Goal: Task Accomplishment & Management: Manage account settings

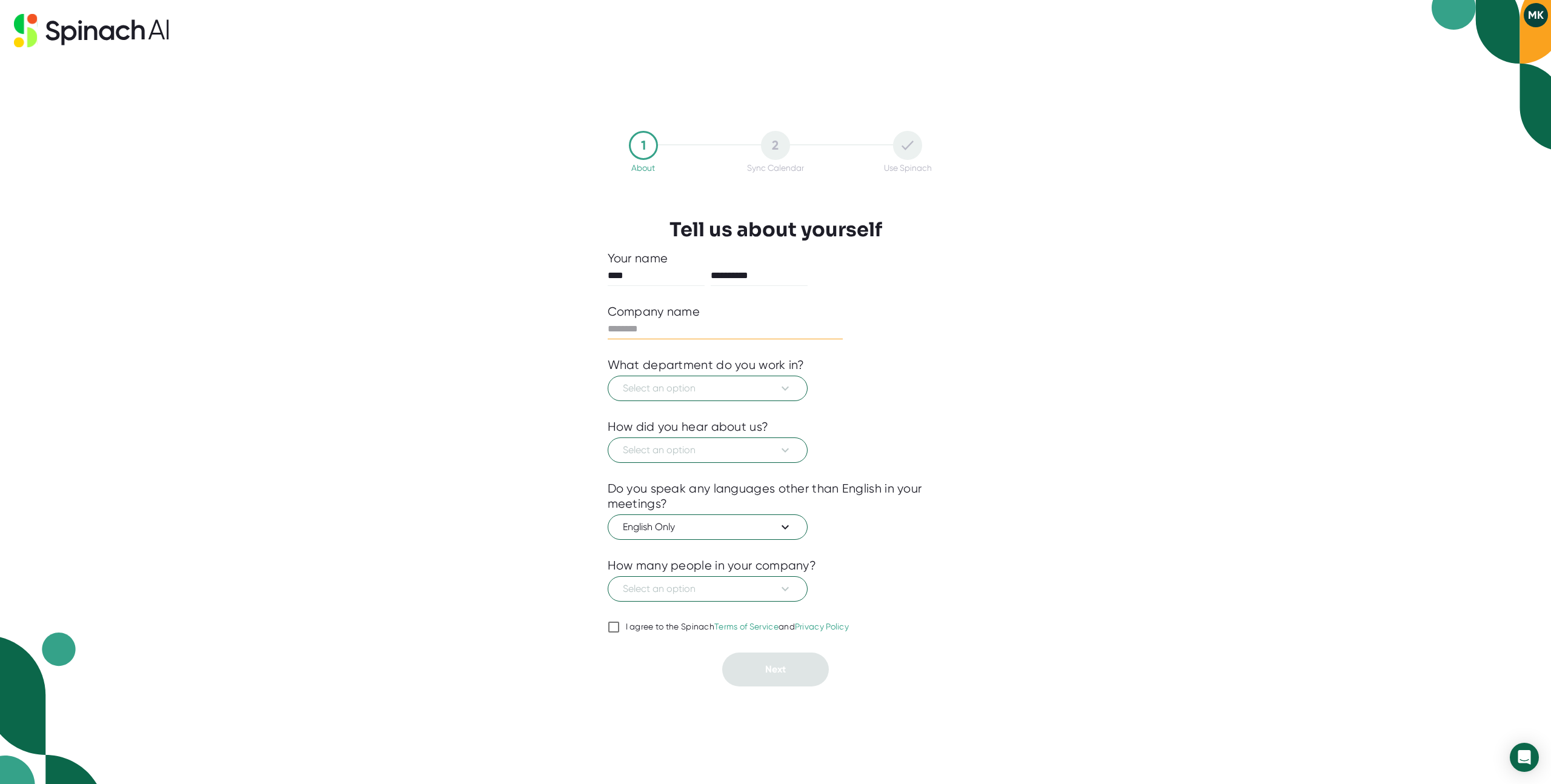
click at [666, 331] on input "text" at bounding box center [725, 329] width 236 height 19
type input "*****"
click at [773, 392] on span "Select an option" at bounding box center [707, 388] width 169 height 14
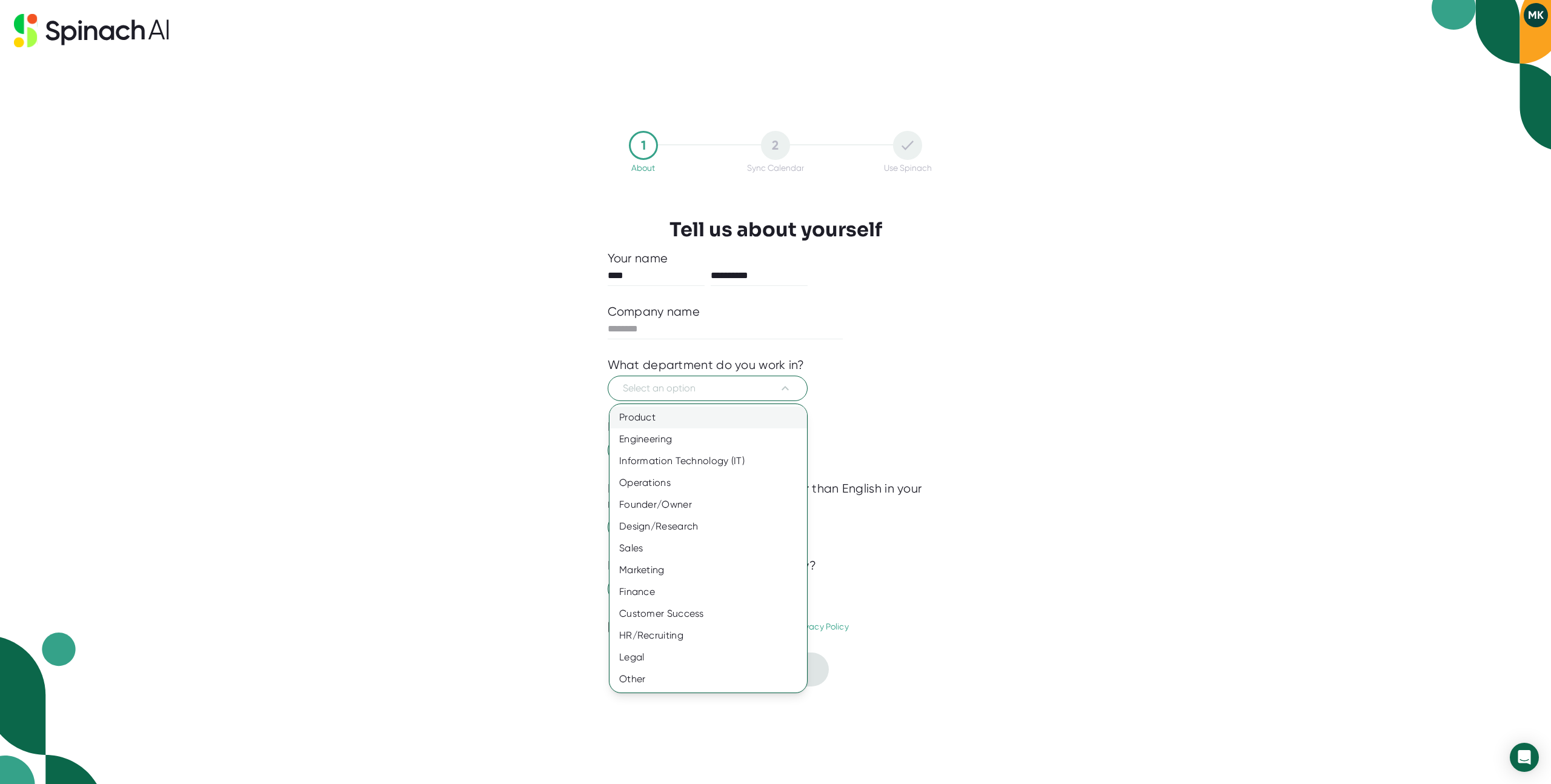
click at [716, 420] on div "Product" at bounding box center [708, 417] width 197 height 22
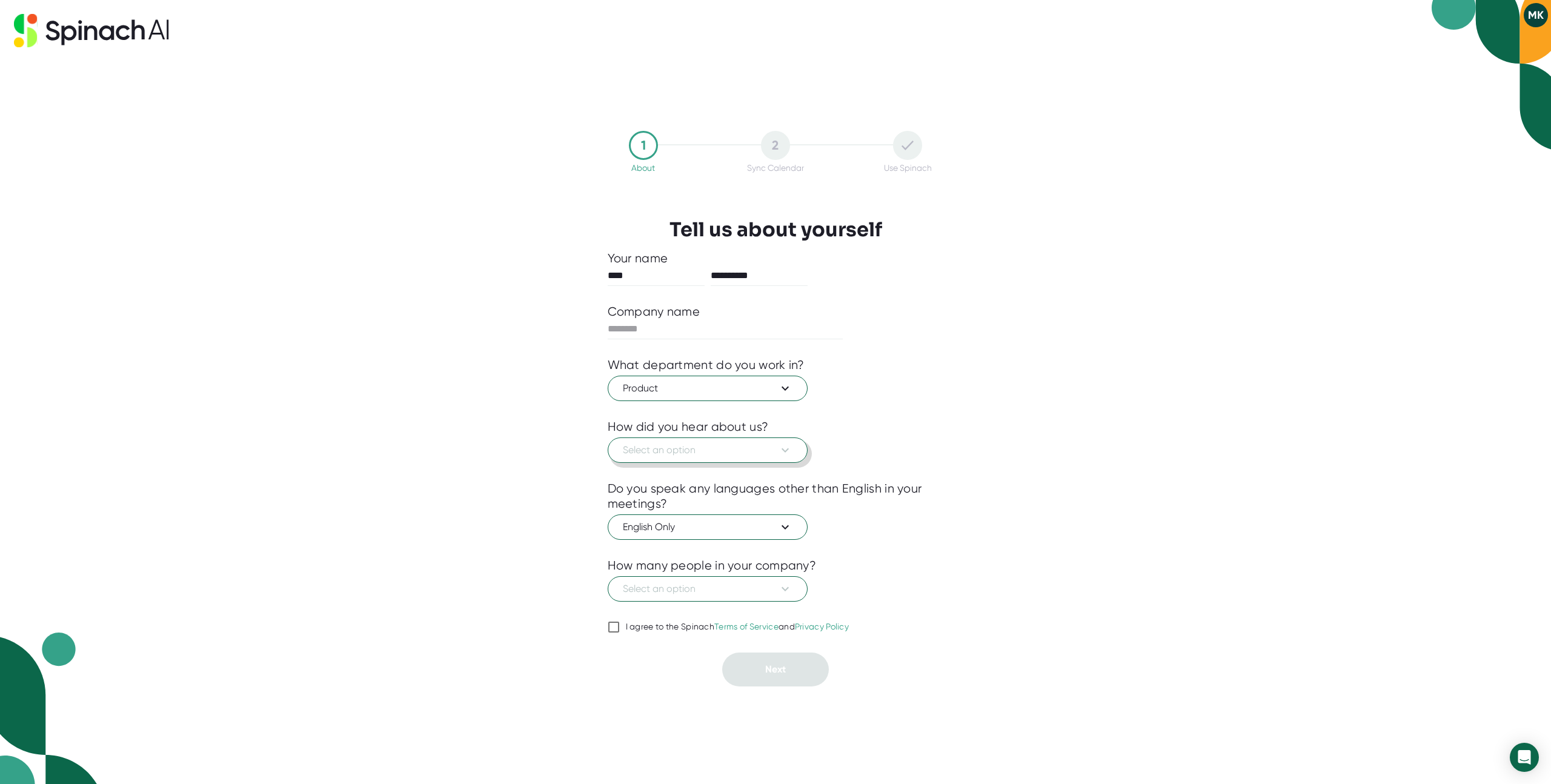
click at [664, 446] on span "Select an option" at bounding box center [707, 450] width 169 height 14
click at [669, 526] on div "Google search" at bounding box center [708, 523] width 197 height 22
click at [669, 526] on span "English Only" at bounding box center [707, 527] width 169 height 14
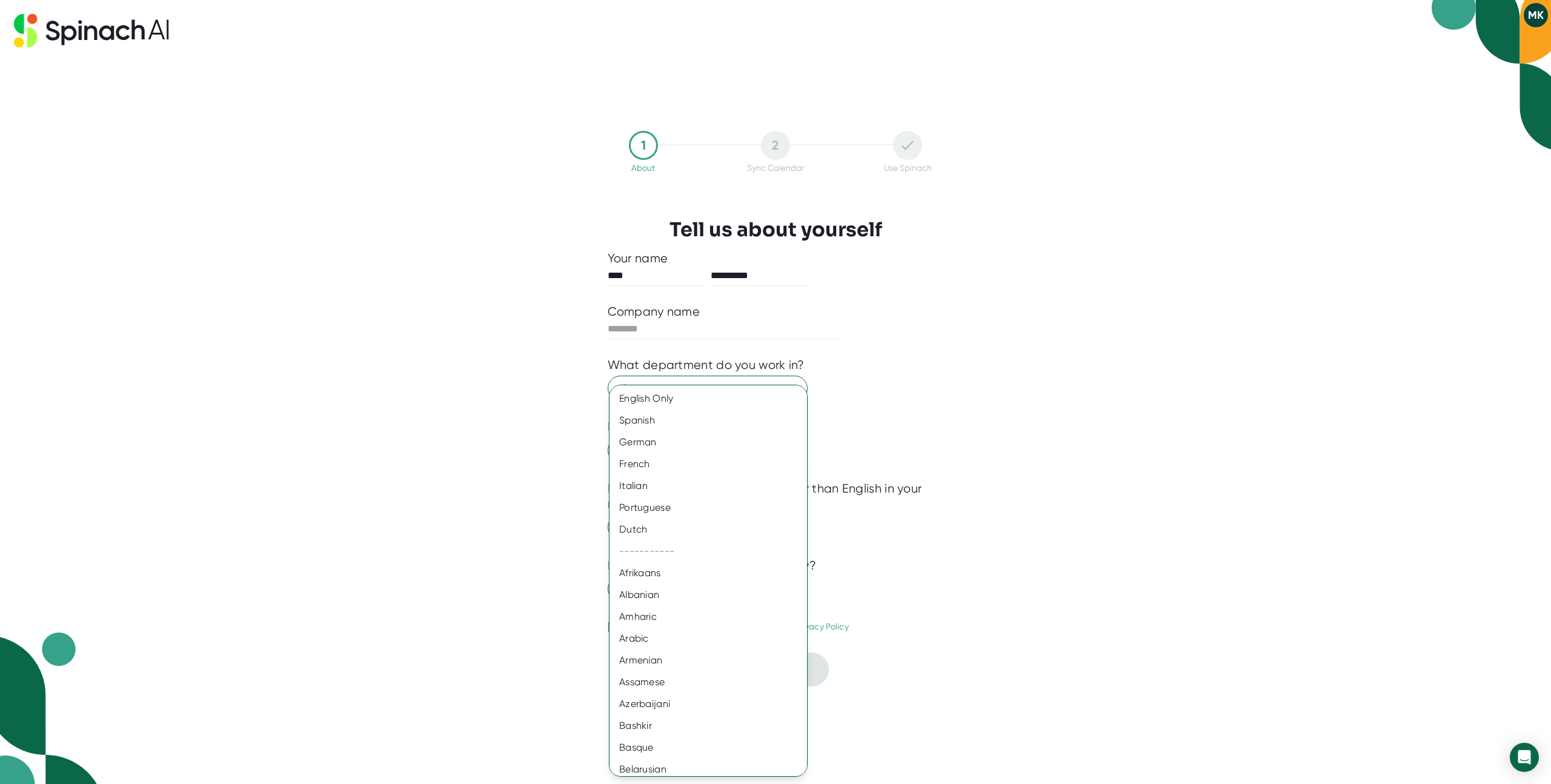
click at [1122, 463] on div at bounding box center [776, 392] width 1551 height 784
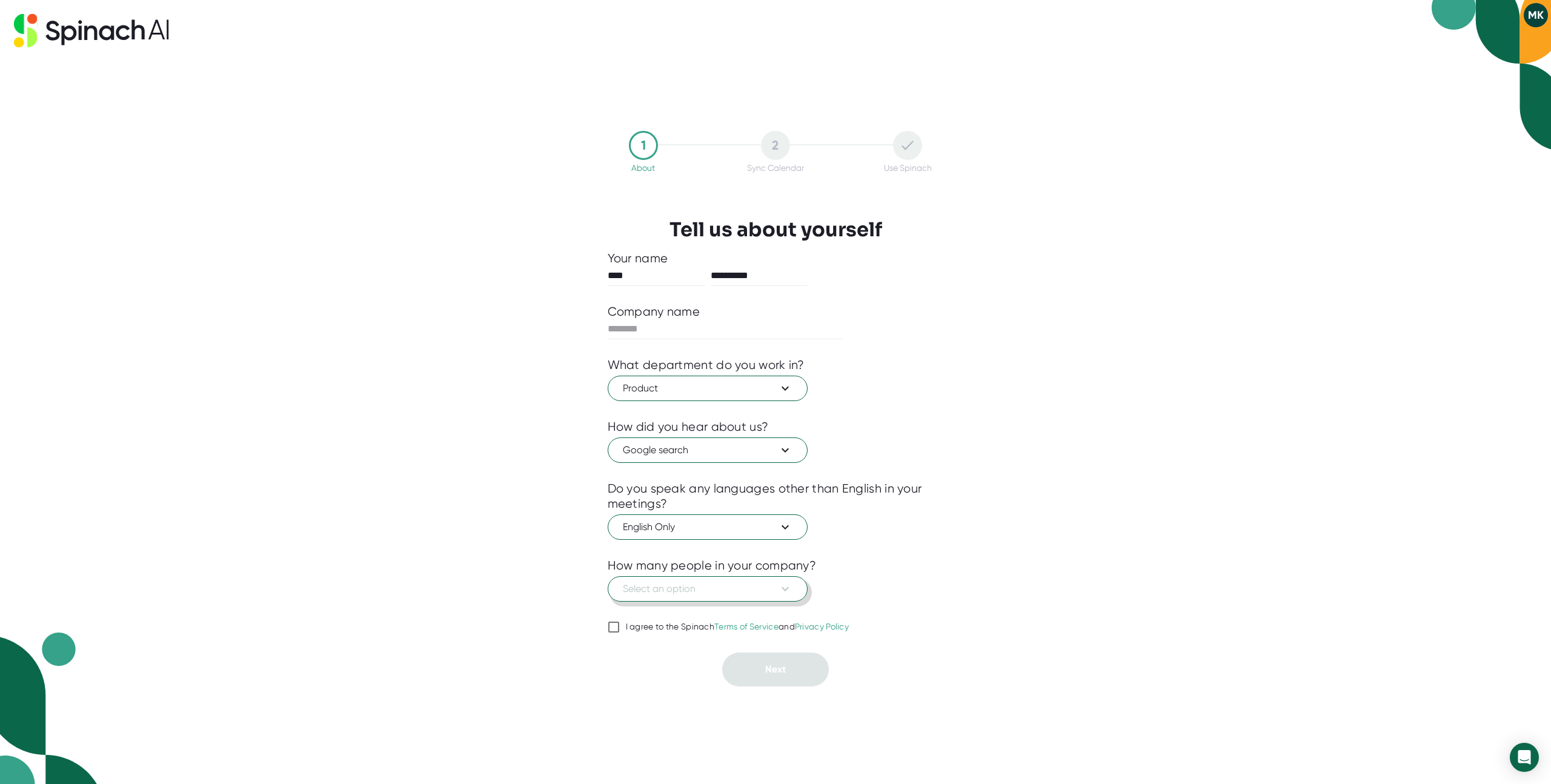
click at [708, 592] on span "Select an option" at bounding box center [707, 589] width 169 height 14
click at [1016, 560] on div at bounding box center [776, 392] width 1551 height 784
click at [679, 625] on div "I agree to the Spinach Terms of Service and Privacy Policy" at bounding box center [737, 627] width 224 height 11
click at [620, 625] on input "I agree to the Spinach Terms of Service and Privacy Policy" at bounding box center [613, 627] width 12 height 14
checkbox input "true"
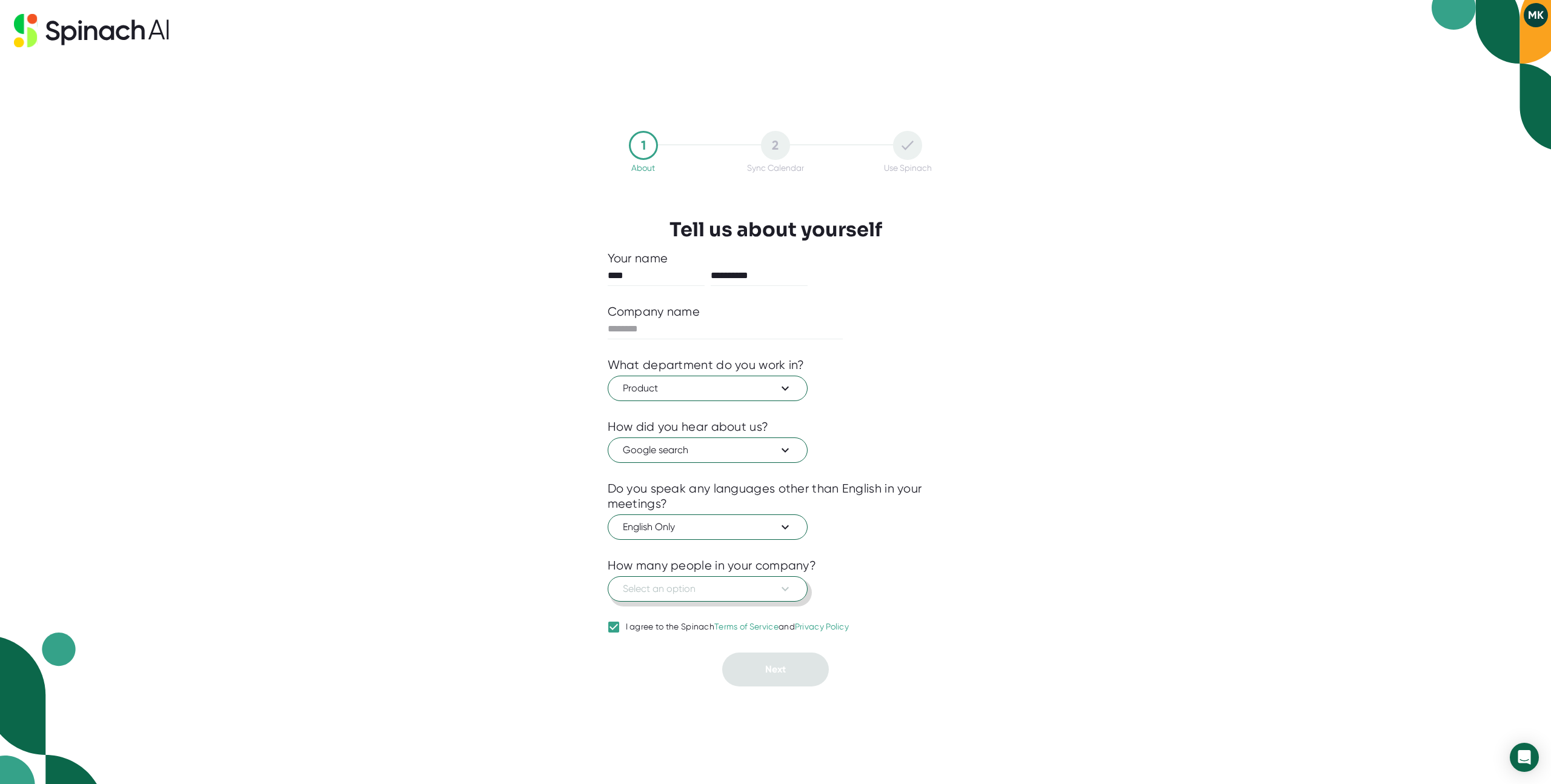
click at [680, 588] on span "Select an option" at bounding box center [707, 589] width 169 height 14
click at [649, 704] on div "501-1000" at bounding box center [708, 705] width 197 height 22
click at [654, 318] on div "Company name" at bounding box center [654, 311] width 93 height 15
click at [659, 326] on input "text" at bounding box center [725, 329] width 236 height 19
type input "*********"
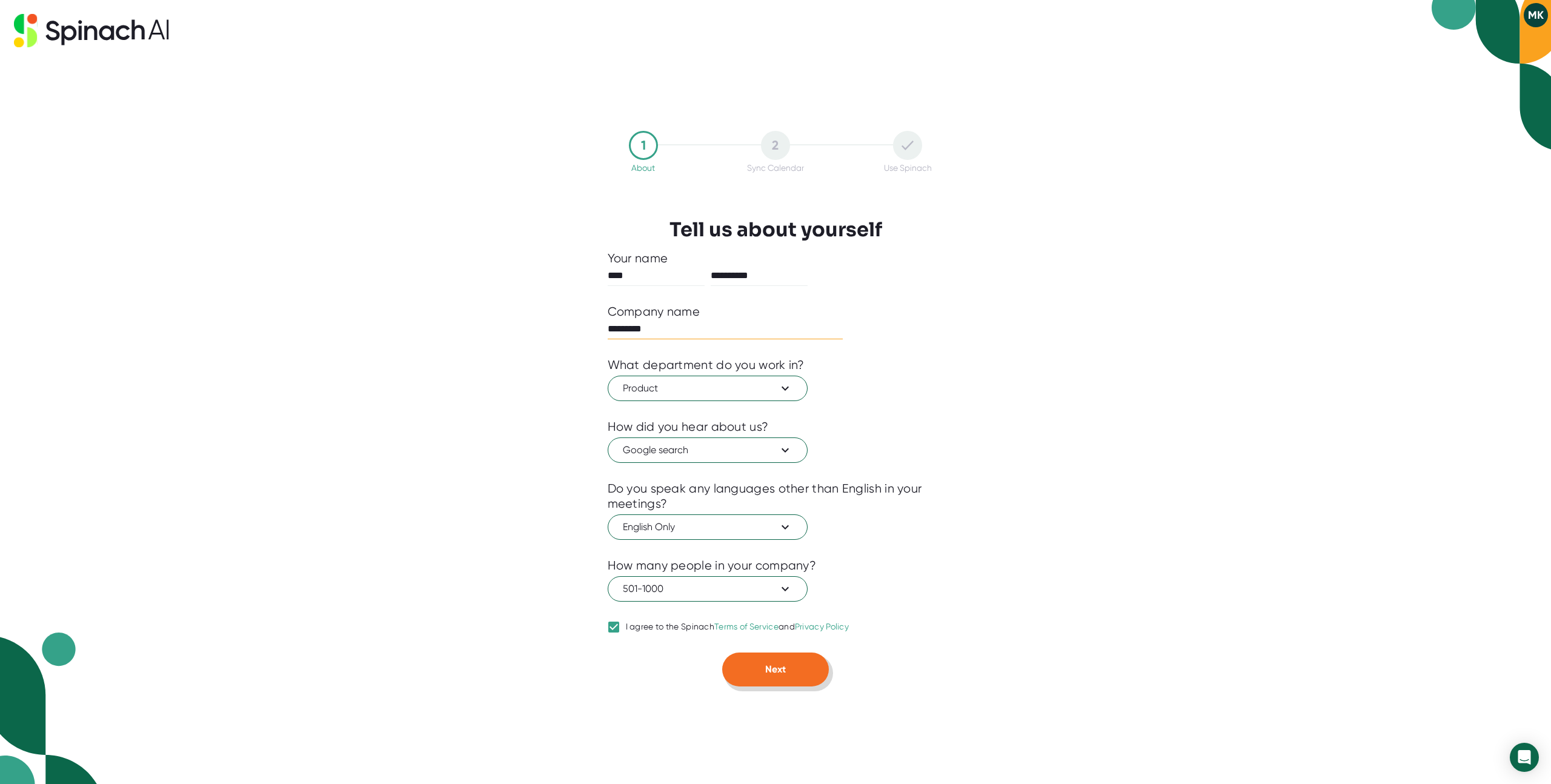
click at [760, 669] on button "Next" at bounding box center [776, 669] width 107 height 34
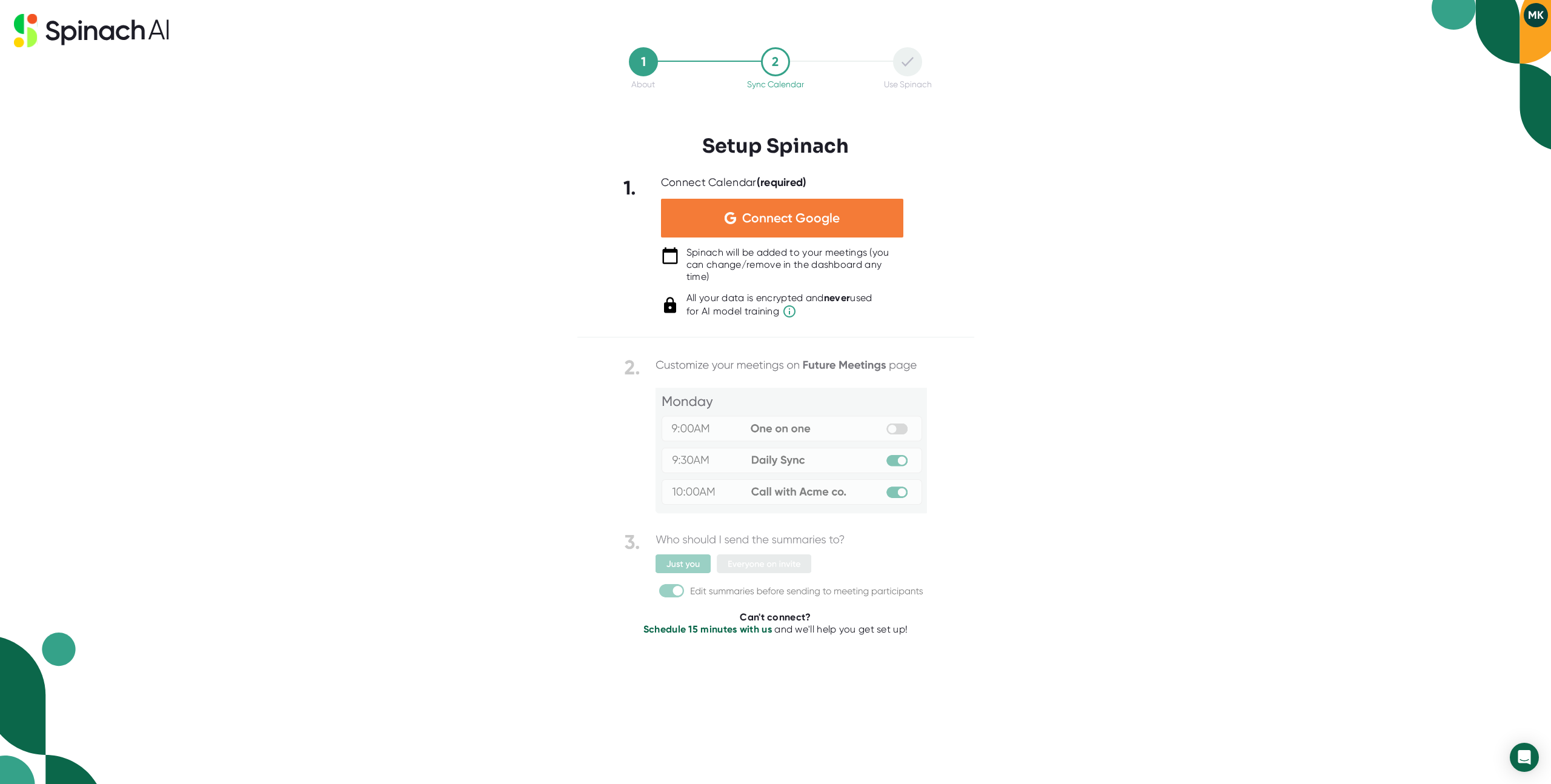
click at [787, 199] on div "Connect Google" at bounding box center [782, 218] width 242 height 39
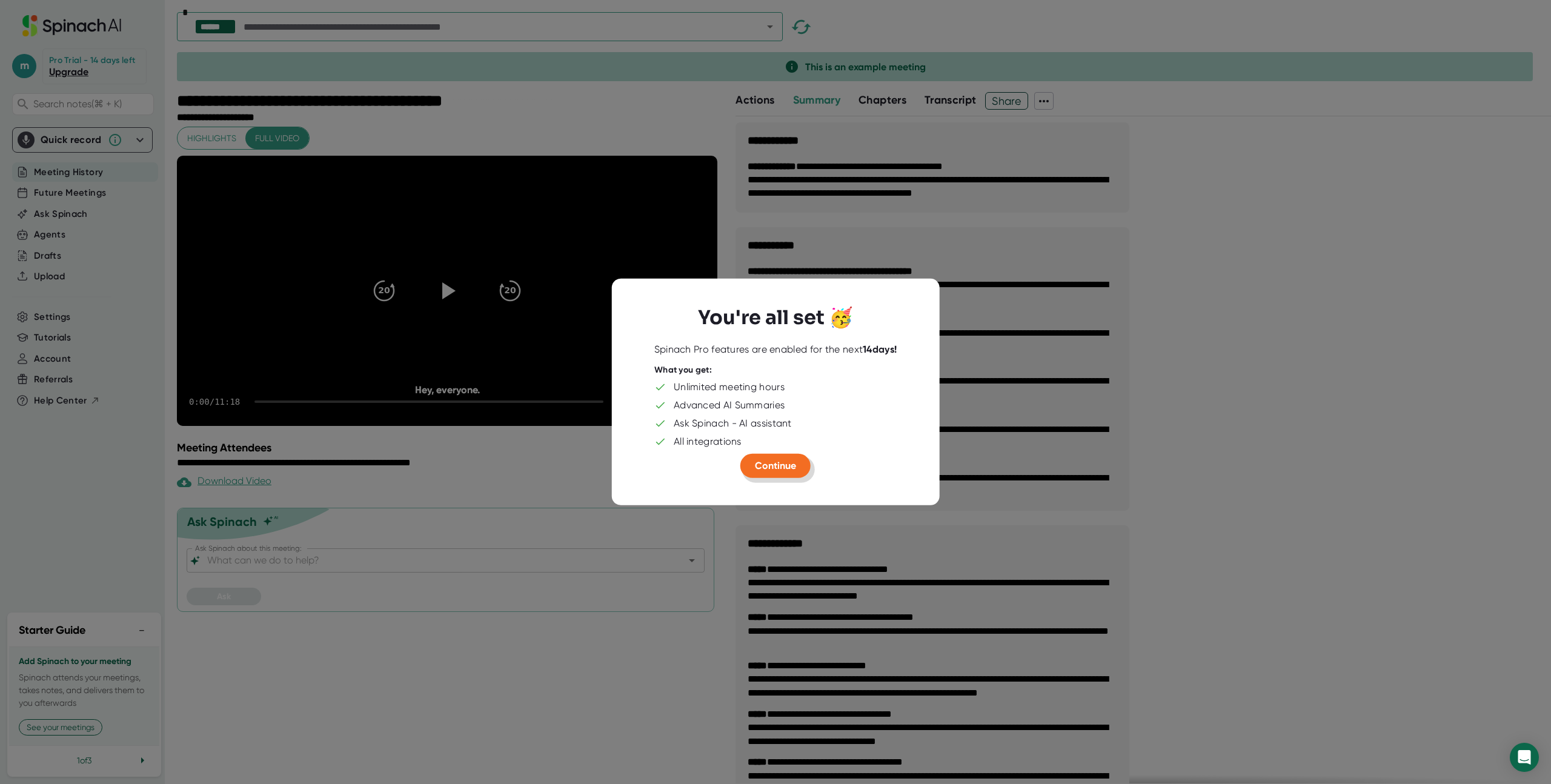
click at [789, 466] on span "Continue" at bounding box center [775, 466] width 41 height 11
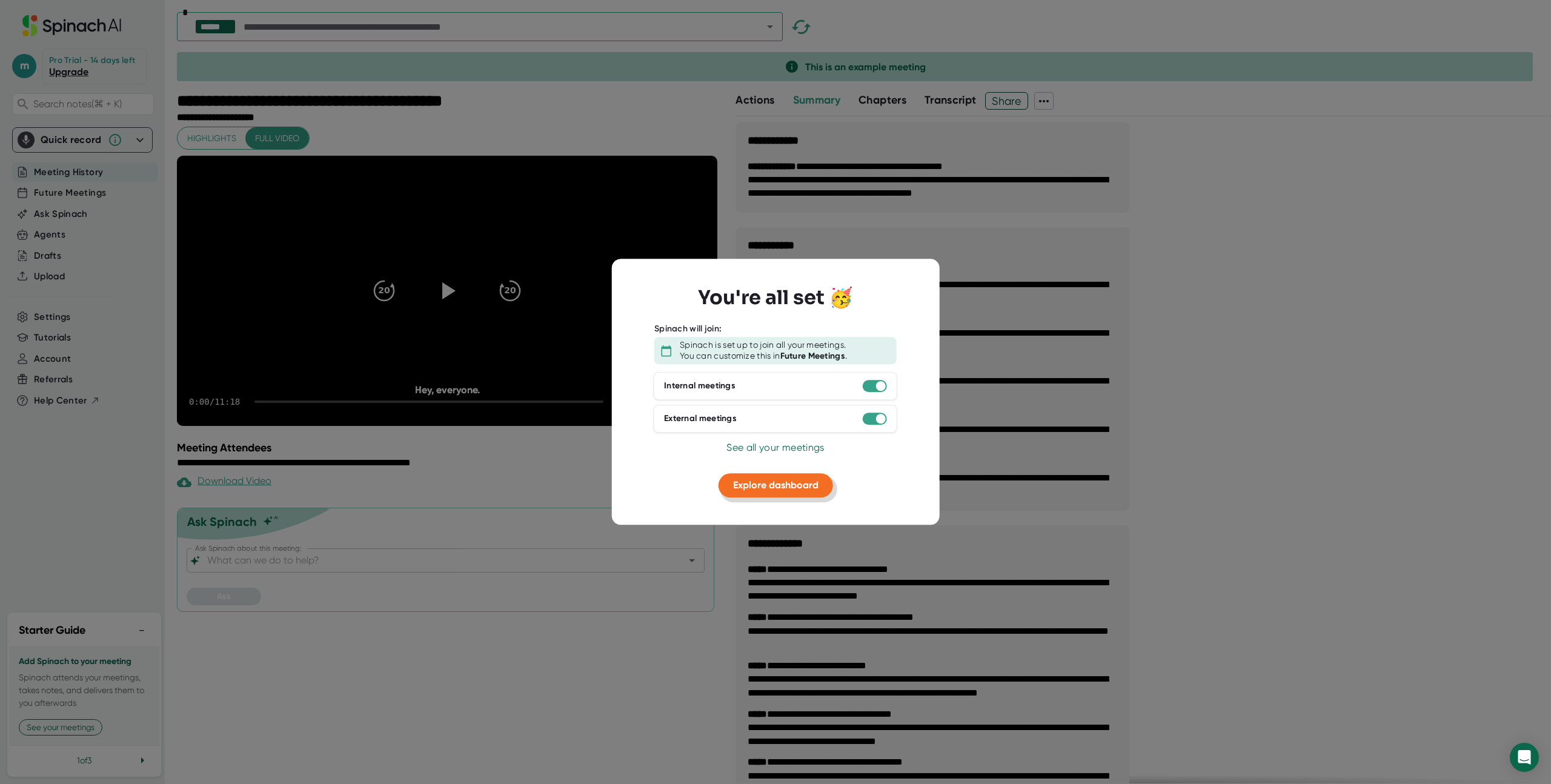
click at [801, 488] on span "Explore dashboard" at bounding box center [776, 485] width 85 height 11
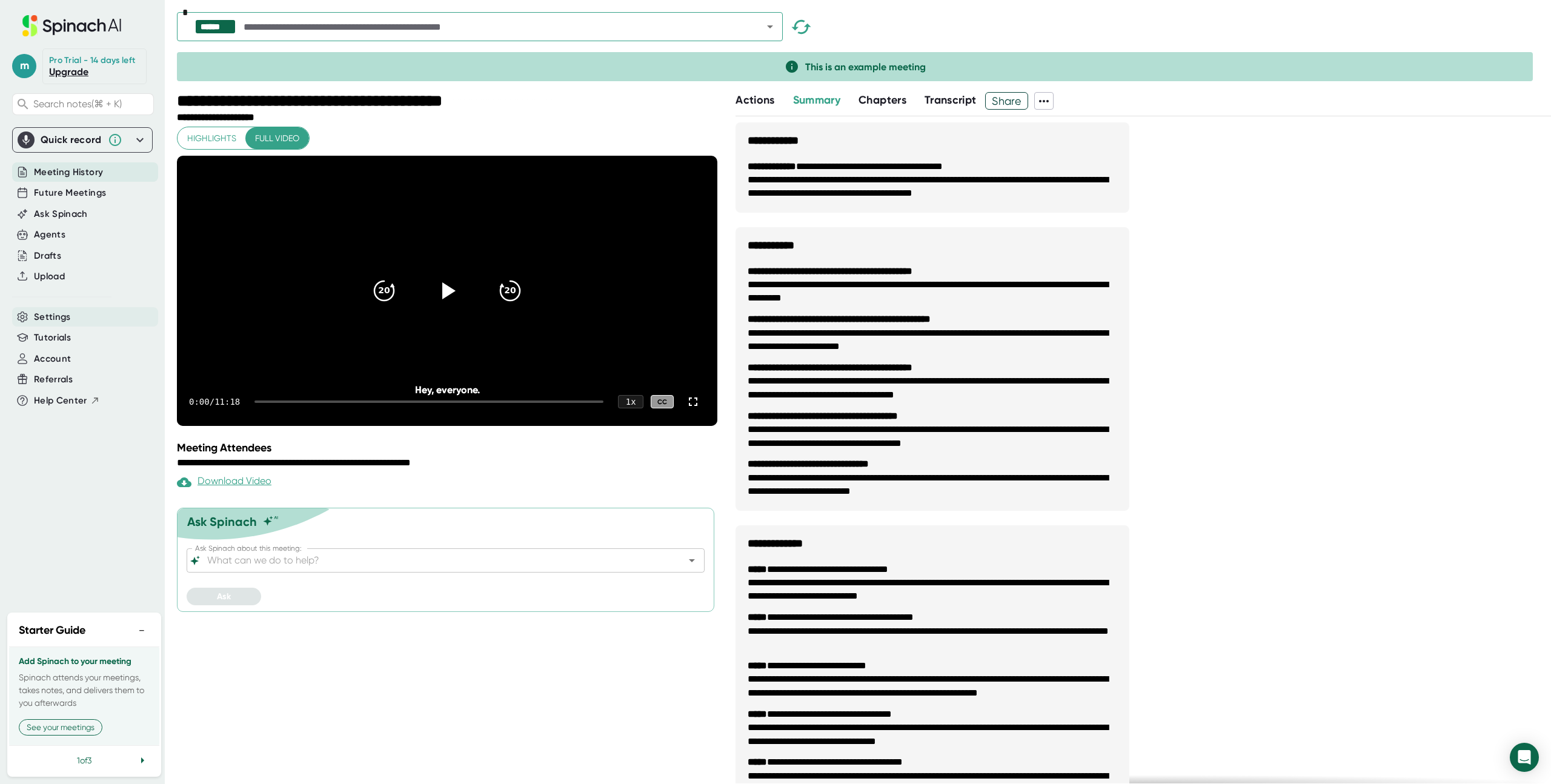
click at [73, 321] on div "Settings" at bounding box center [85, 317] width 146 height 20
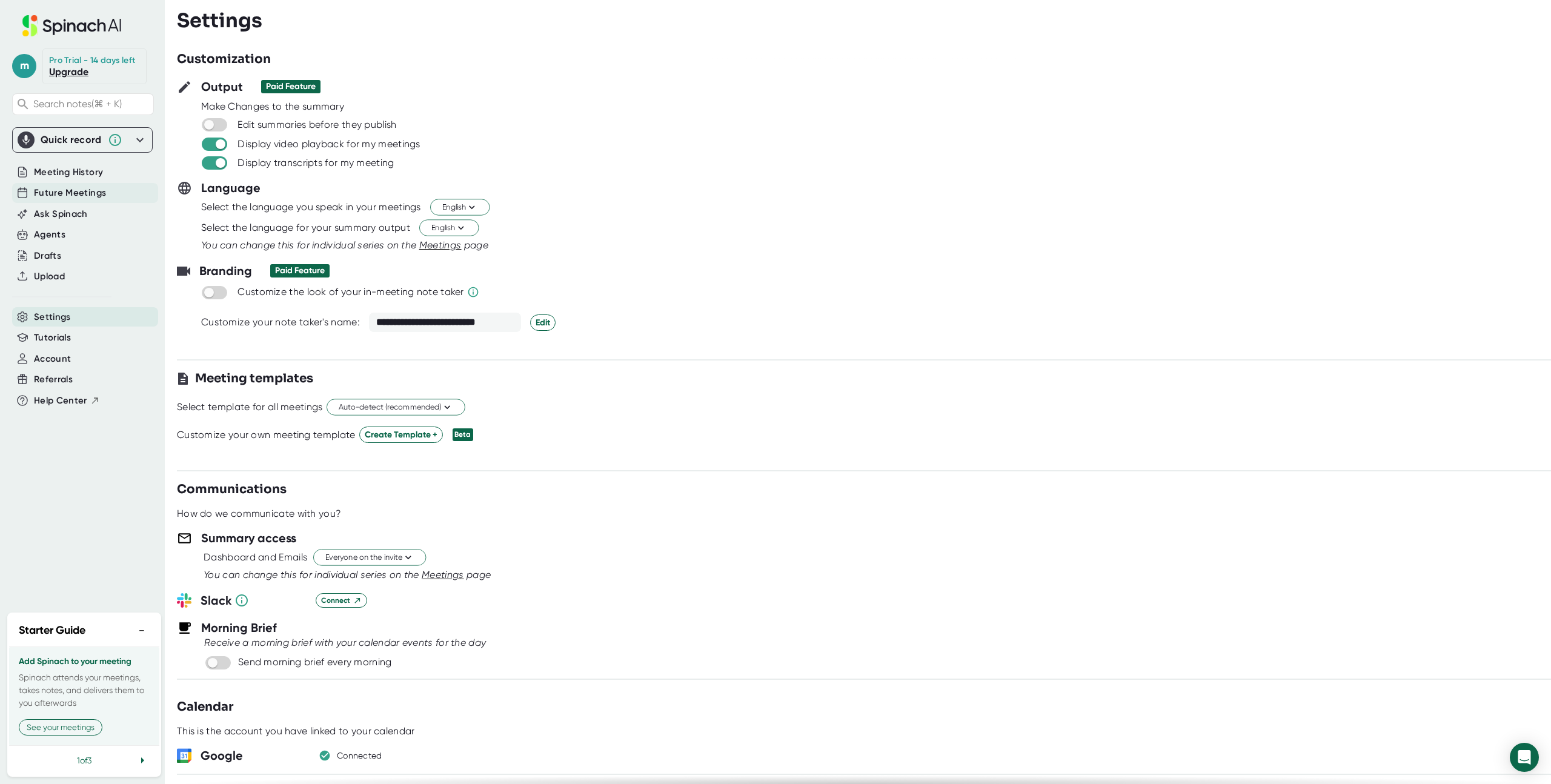
click at [82, 199] on span "Future Meetings" at bounding box center [70, 192] width 72 height 14
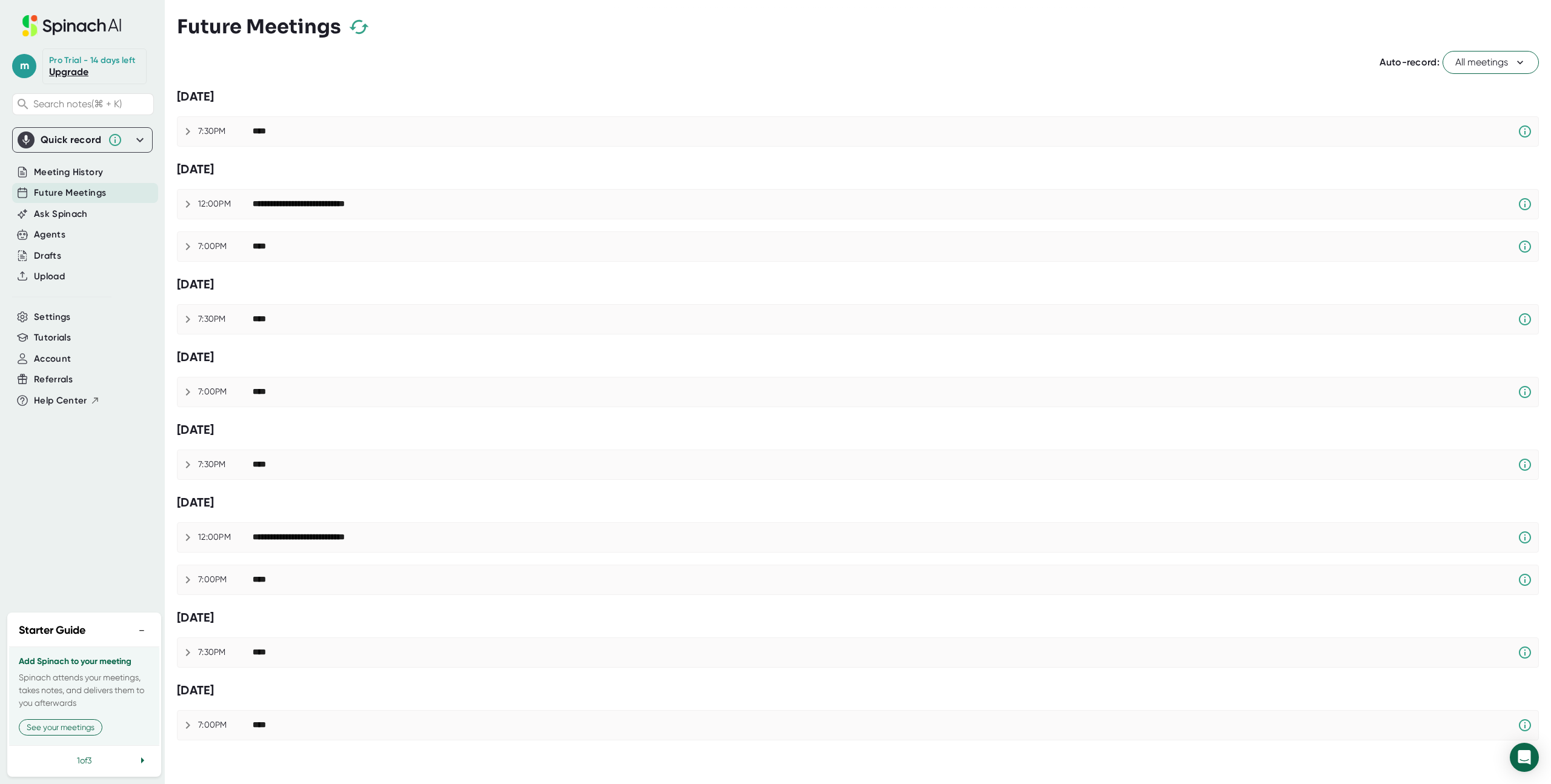
click at [1471, 62] on span "All meetings" at bounding box center [1491, 62] width 71 height 14
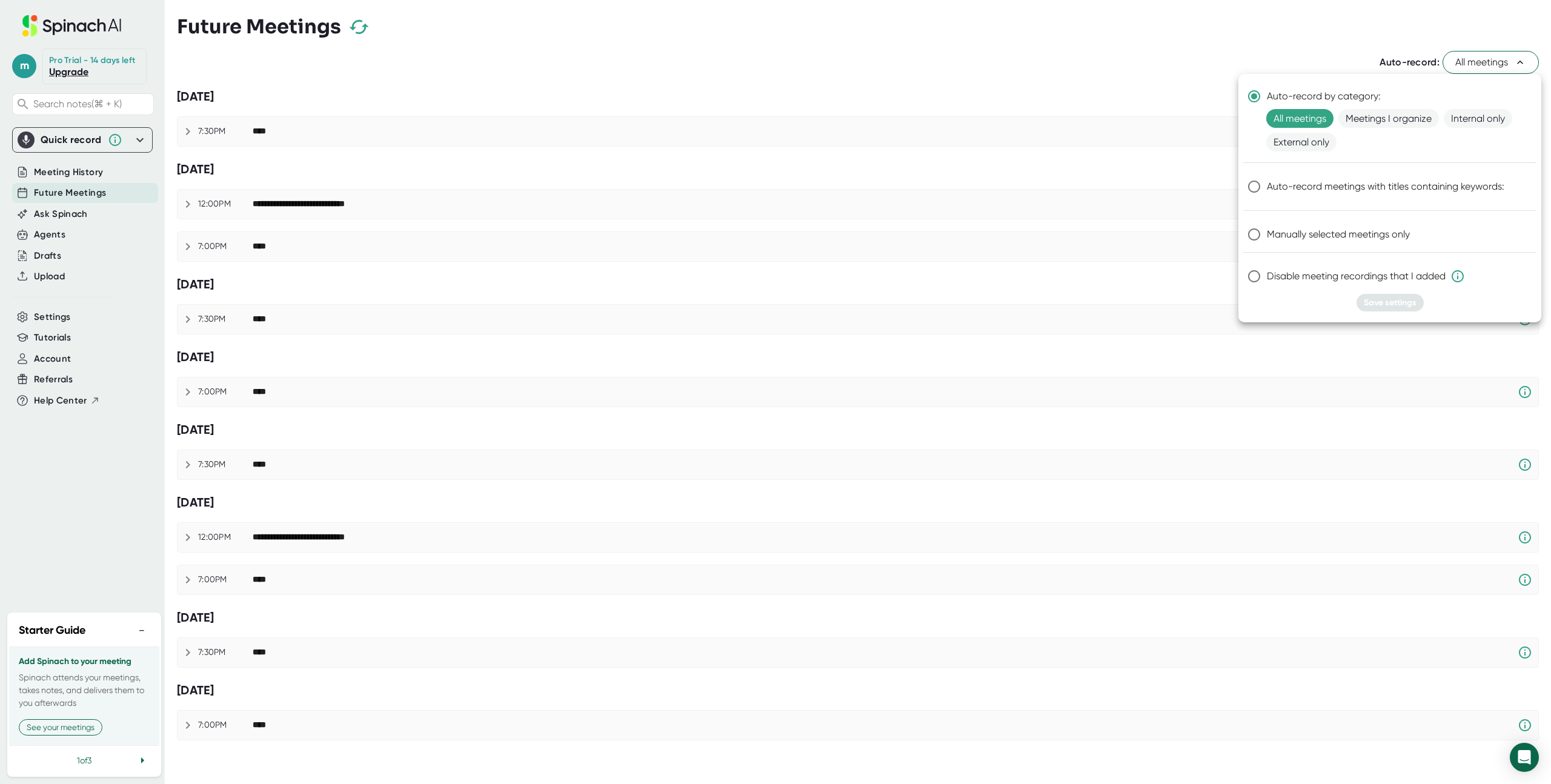
click at [52, 356] on div at bounding box center [776, 392] width 1551 height 784
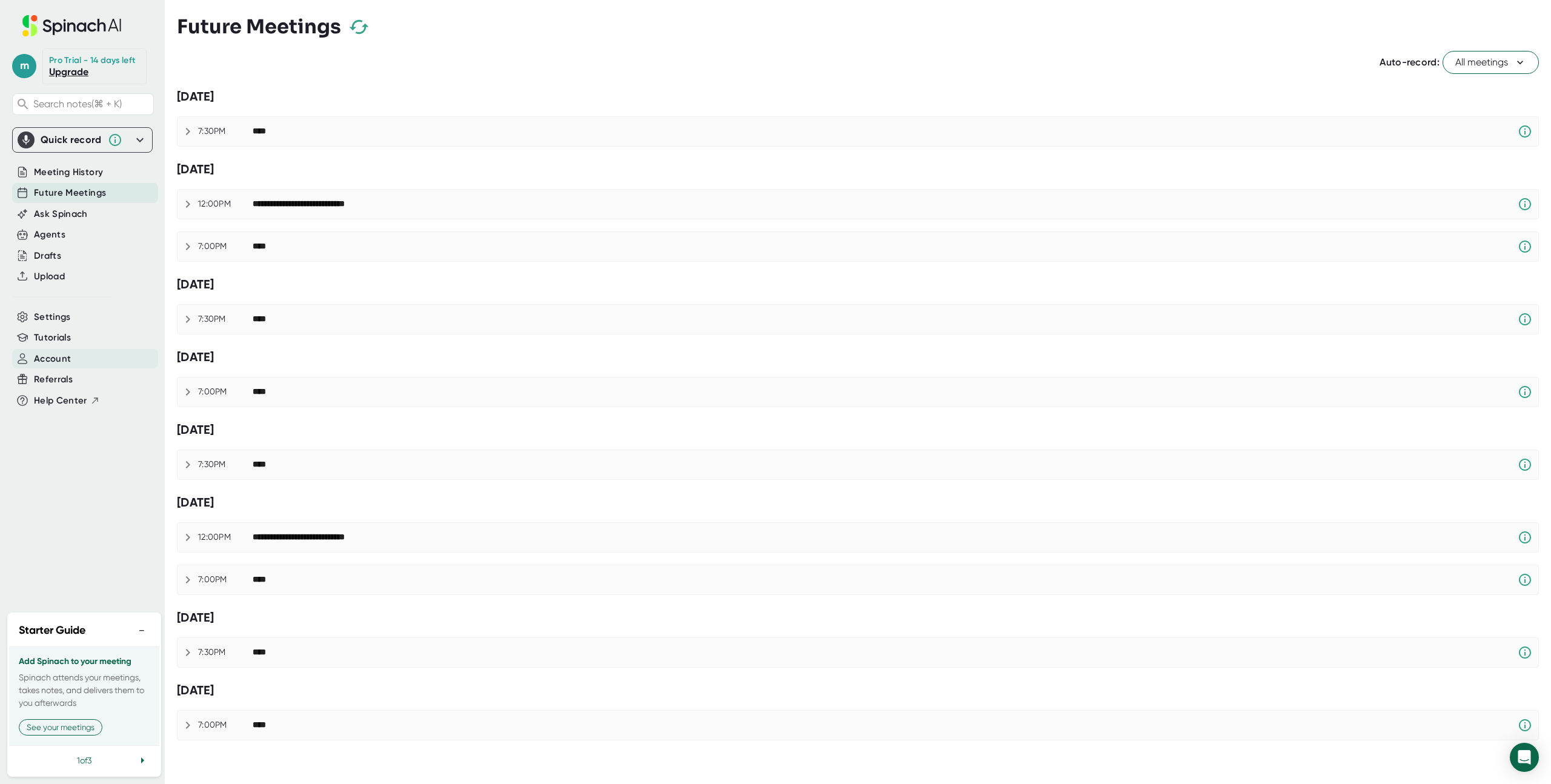
click at [57, 359] on span "Account" at bounding box center [52, 359] width 37 height 14
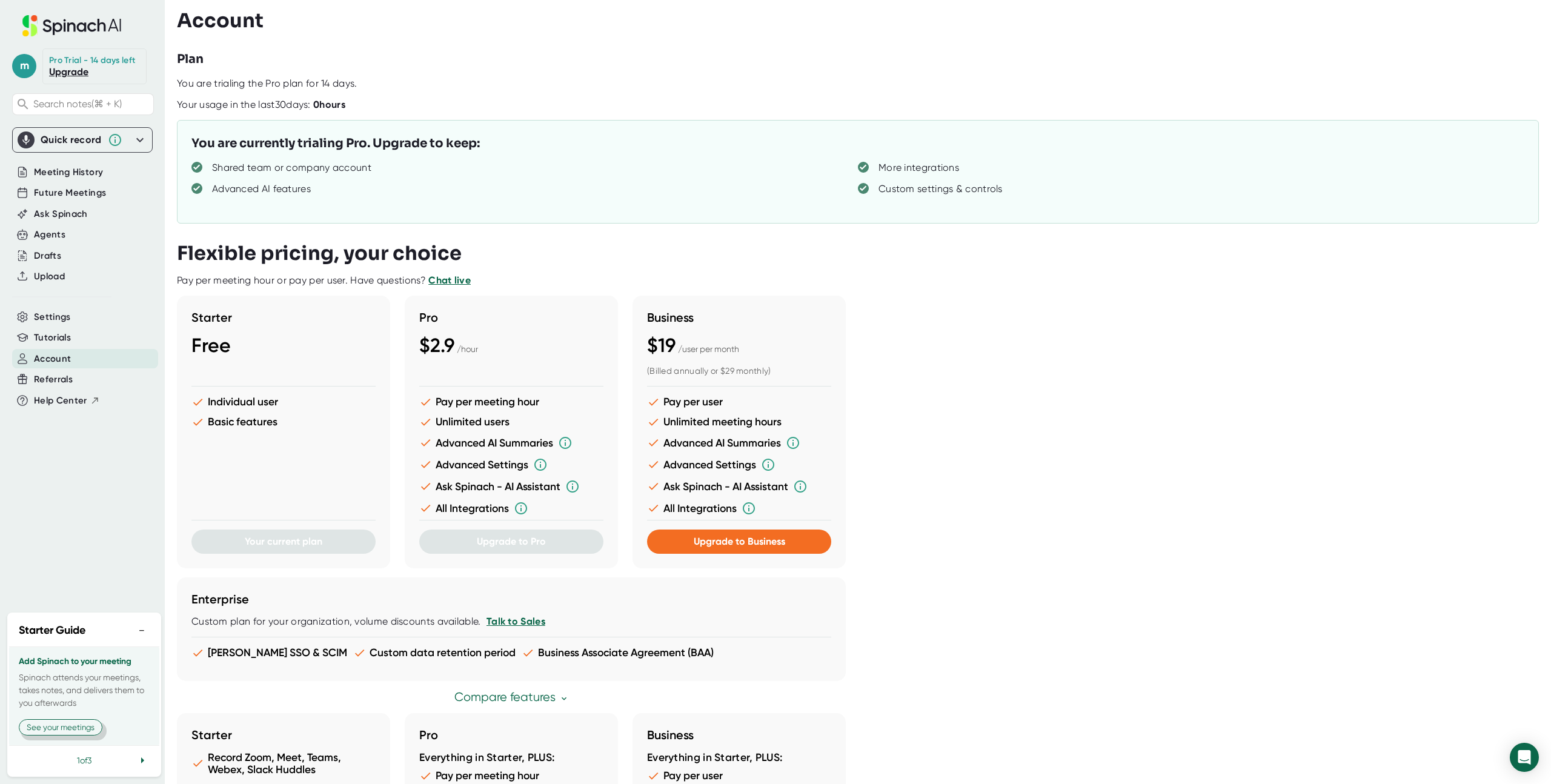
click at [81, 734] on button "See your meetings" at bounding box center [60, 727] width 84 height 16
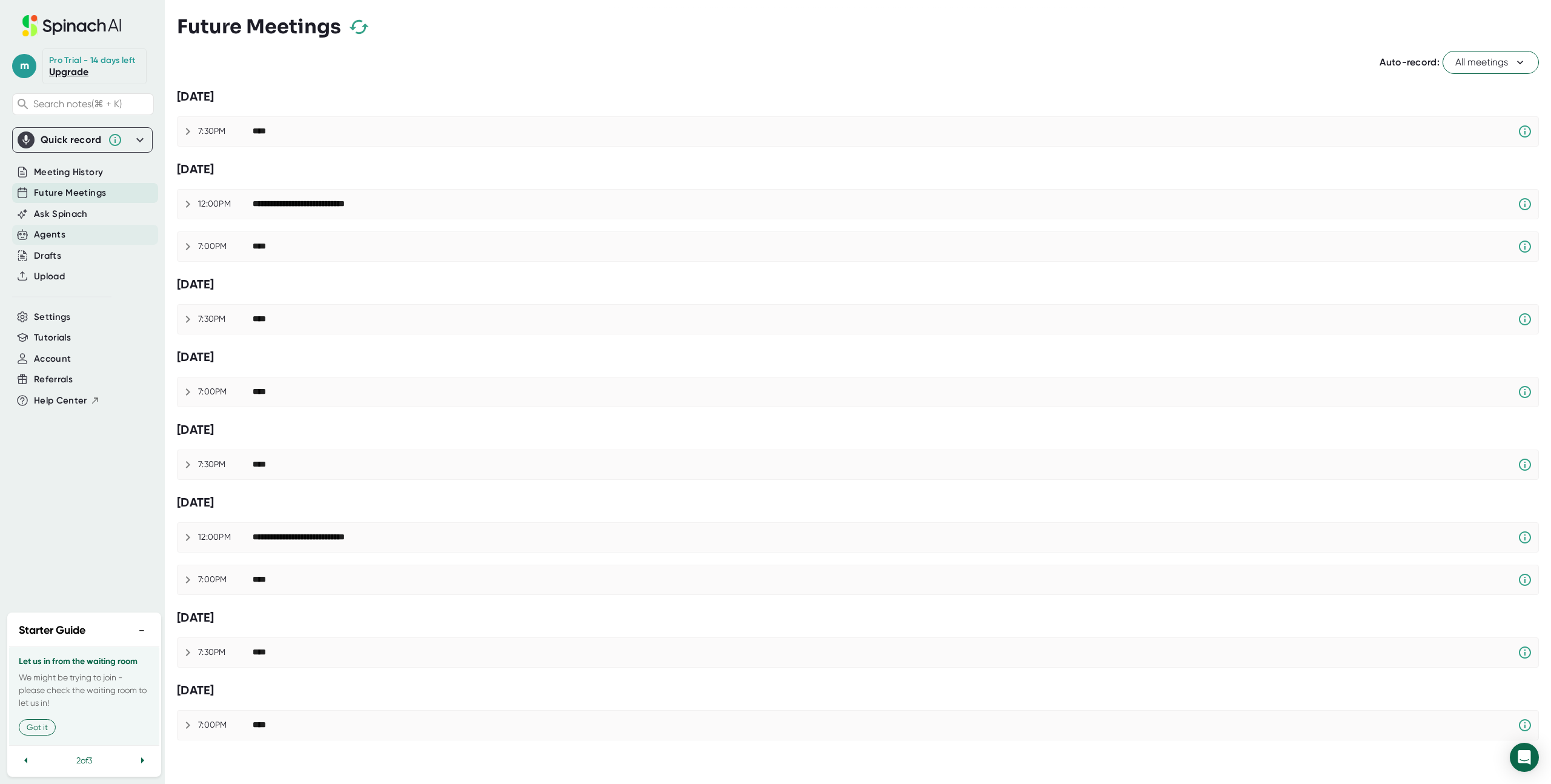
click at [72, 237] on div "Agents" at bounding box center [85, 235] width 146 height 20
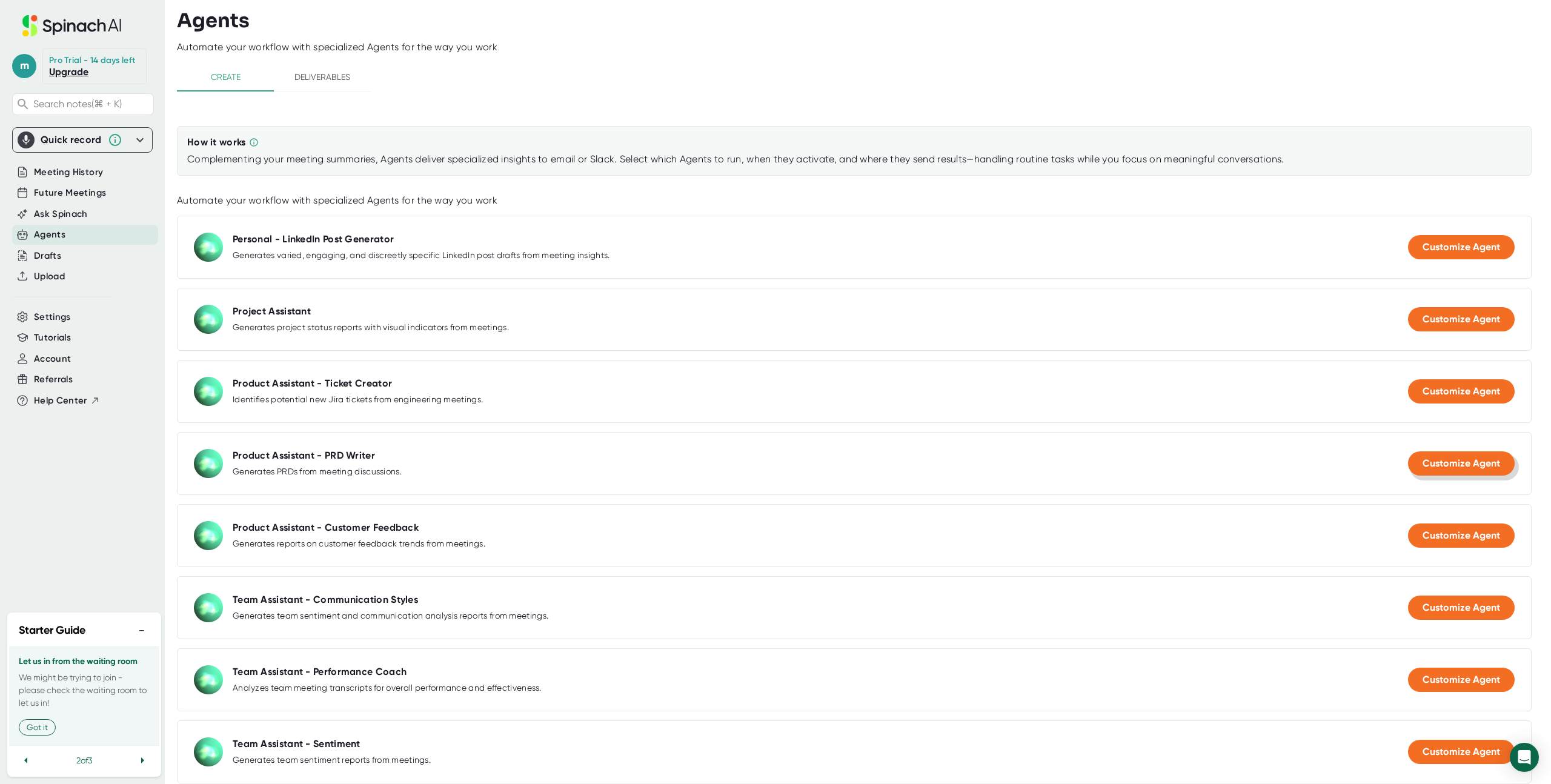
click at [1461, 471] on button "Customize Agent" at bounding box center [1461, 463] width 107 height 24
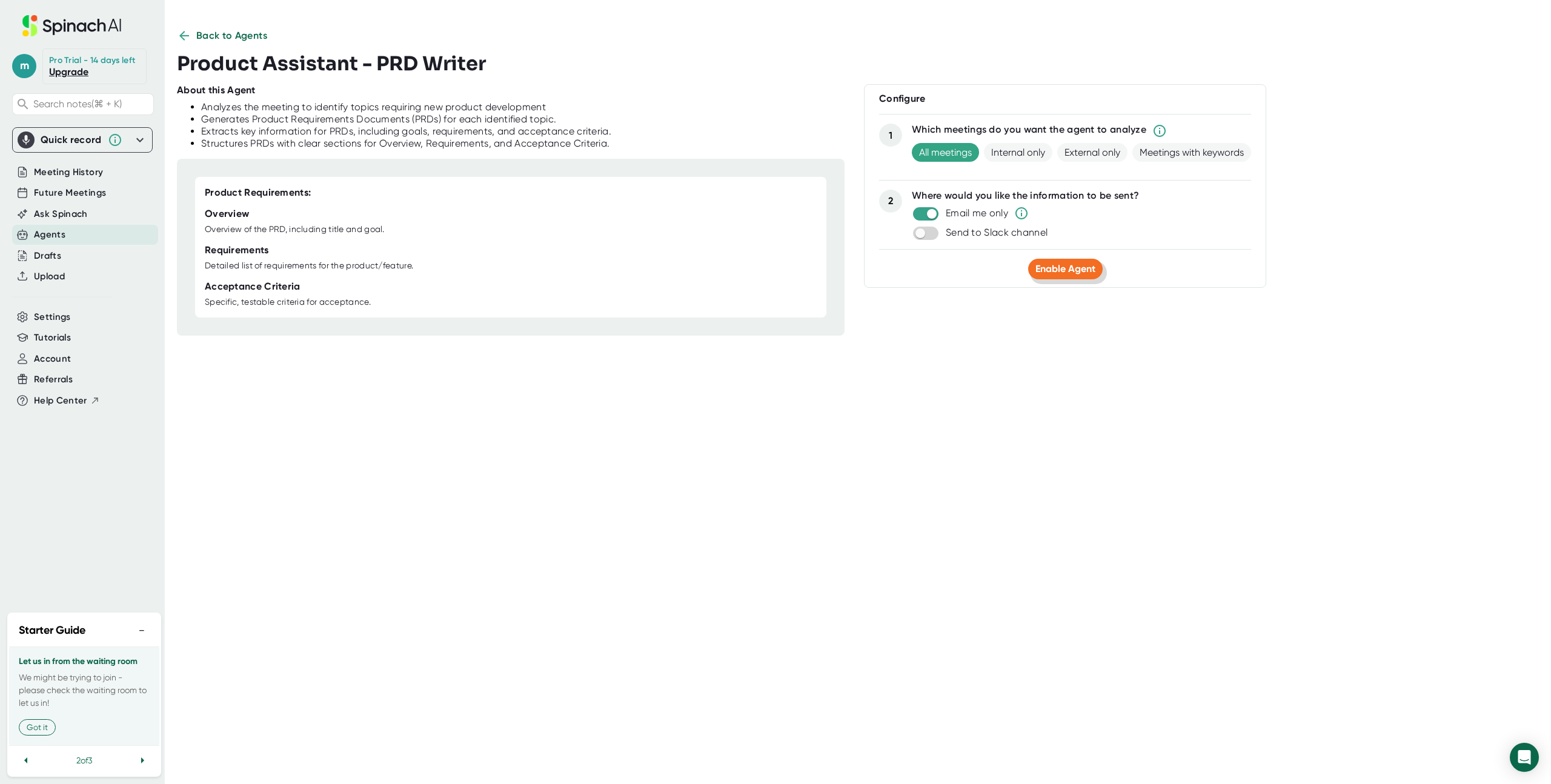
click at [1064, 275] on button "Enable Agent" at bounding box center [1065, 269] width 75 height 21
click at [85, 356] on div "Account" at bounding box center [85, 359] width 146 height 20
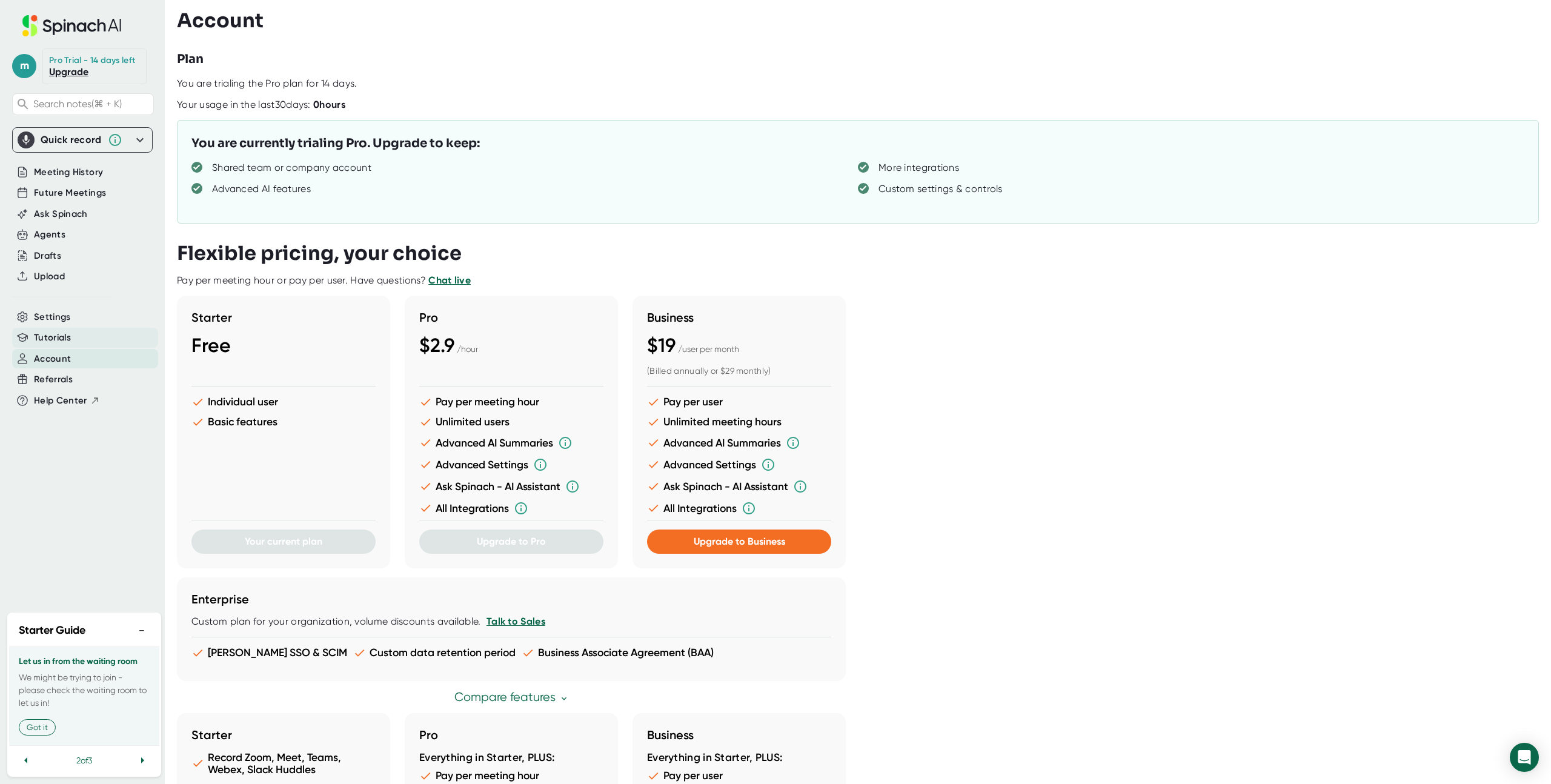
click at [83, 329] on div "Tutorials" at bounding box center [85, 338] width 146 height 20
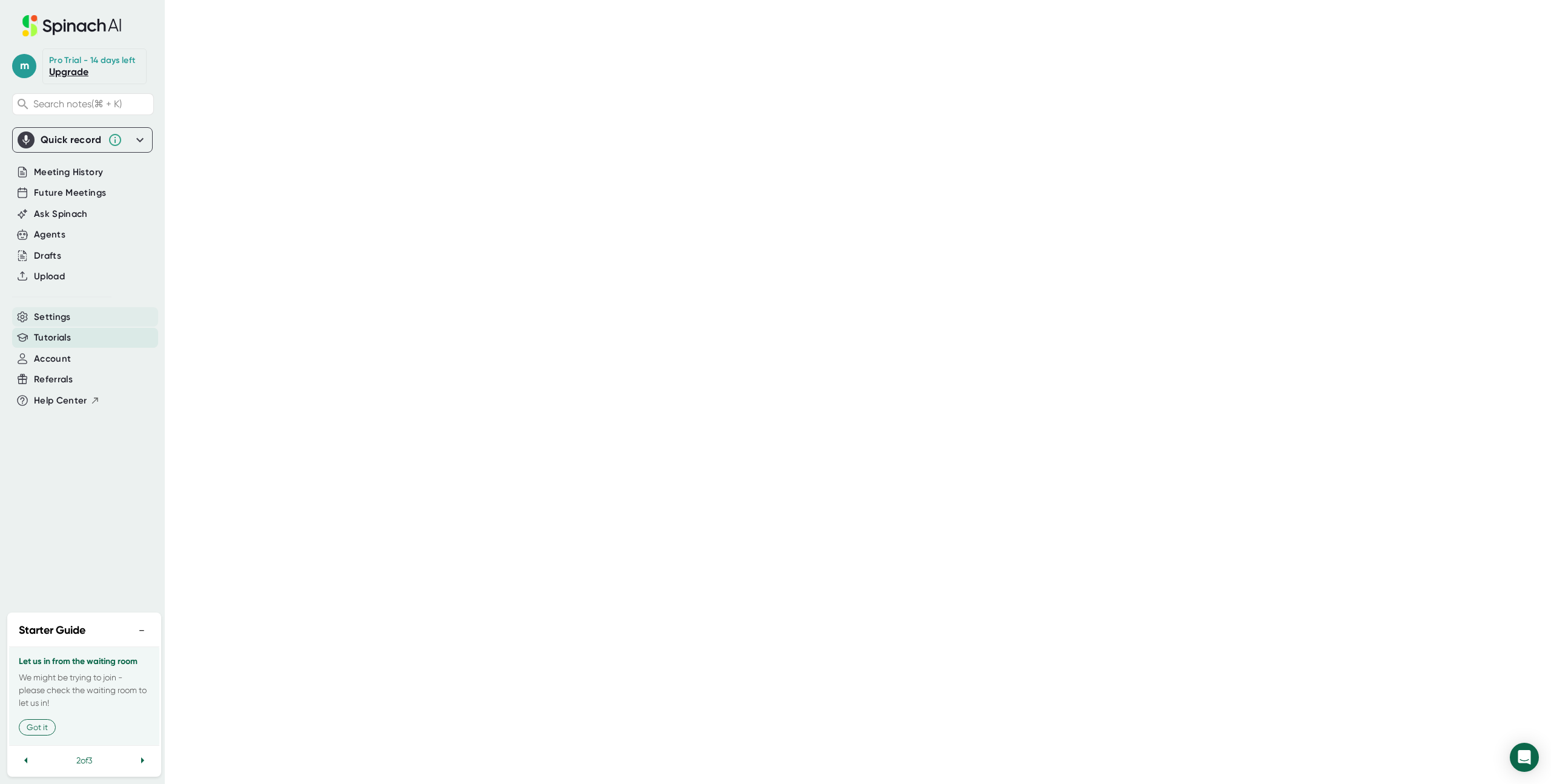
click at [82, 317] on div "Settings" at bounding box center [85, 317] width 146 height 20
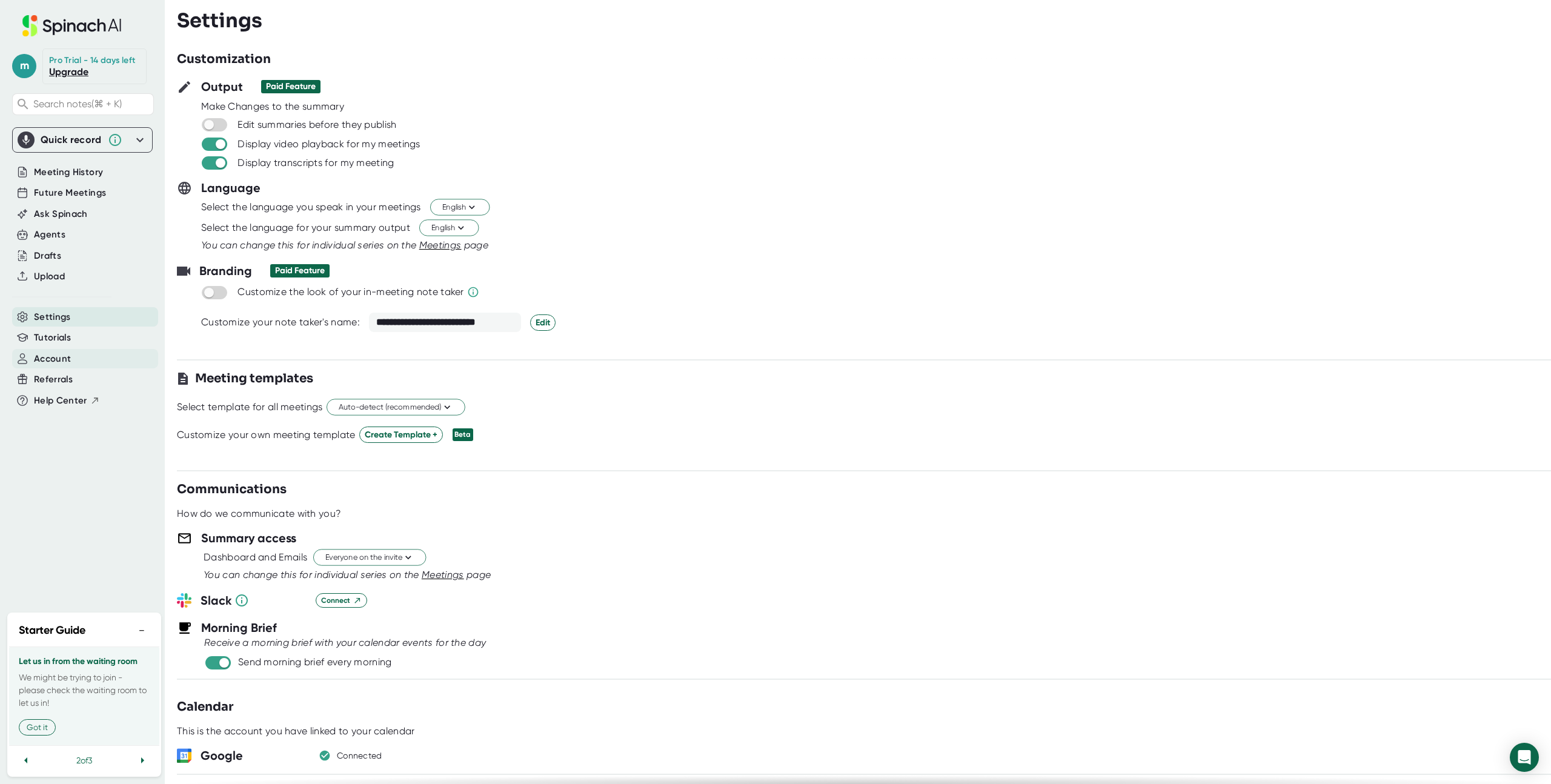
click at [90, 356] on div "Account" at bounding box center [85, 359] width 146 height 20
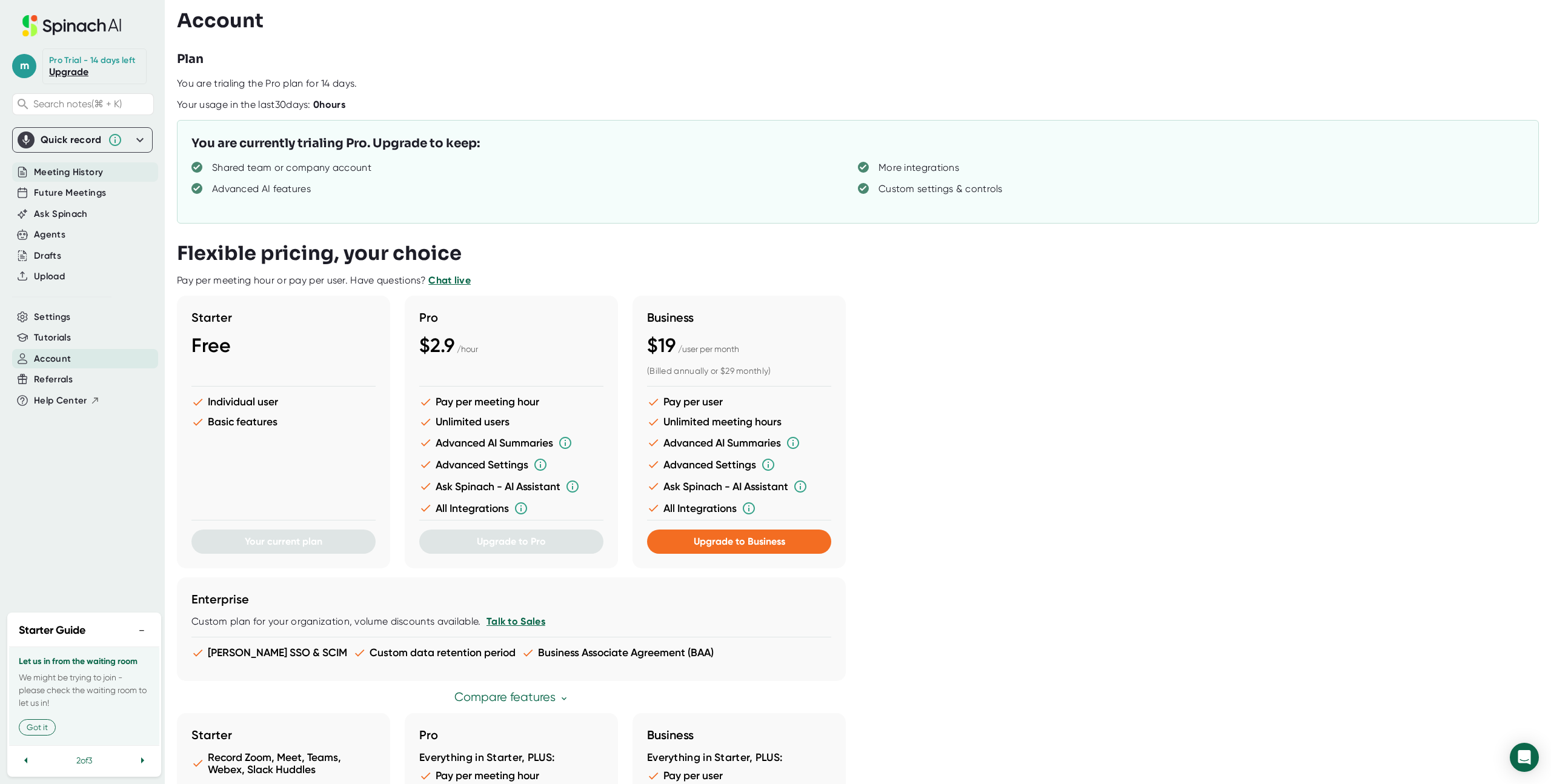
click at [43, 168] on span "Meeting History" at bounding box center [68, 172] width 69 height 14
